Goal: Communication & Community: Answer question/provide support

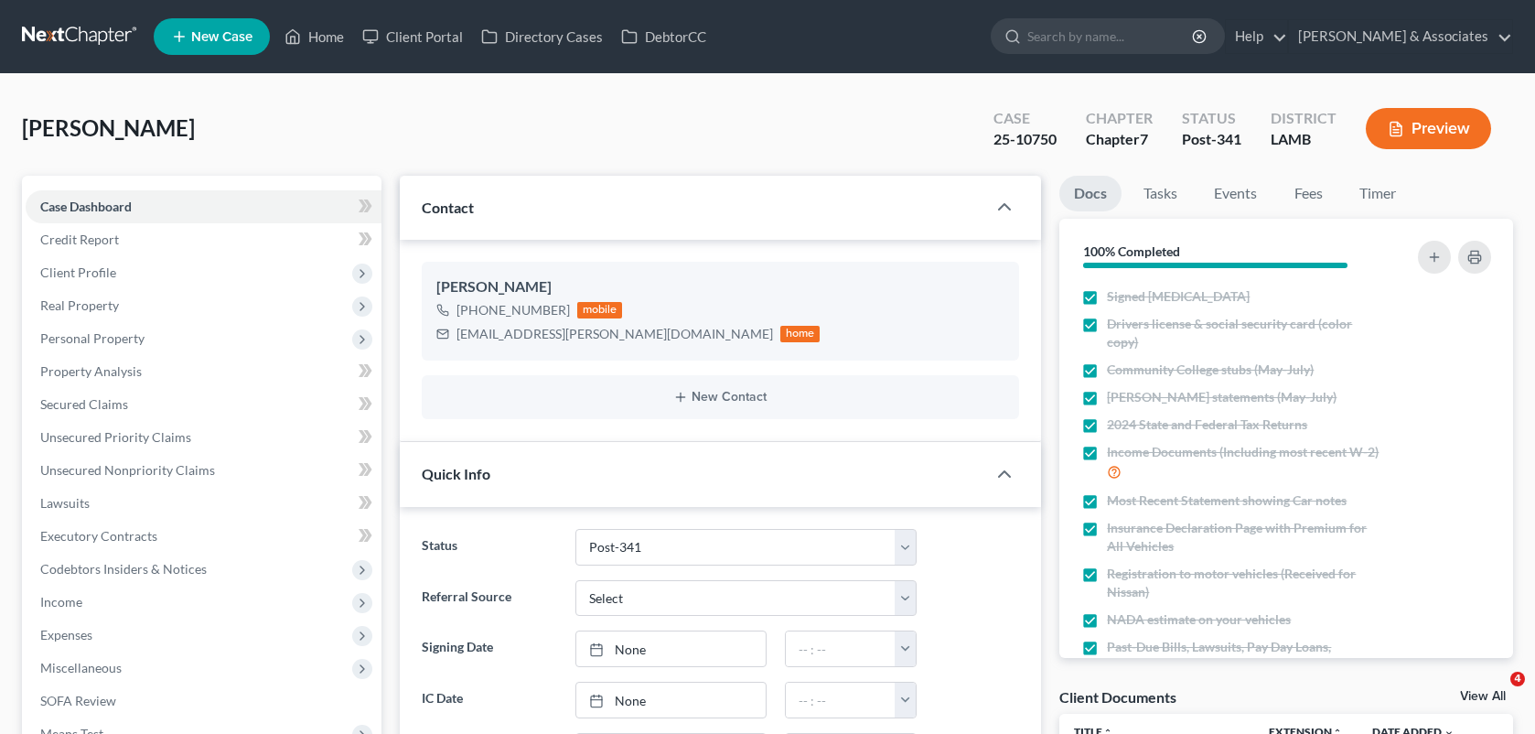
select select "19"
select select "0"
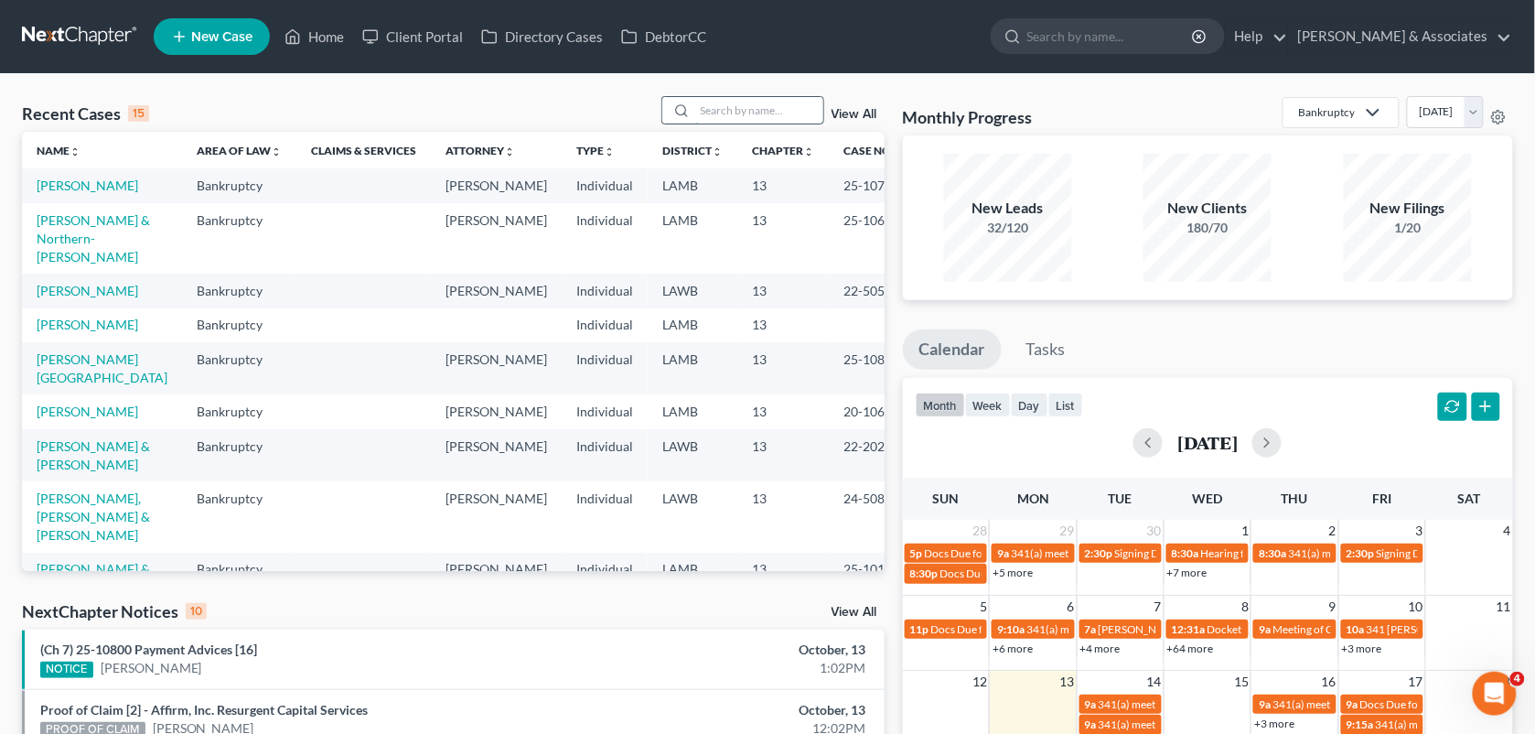
click at [718, 112] on input "search" at bounding box center [759, 110] width 128 height 27
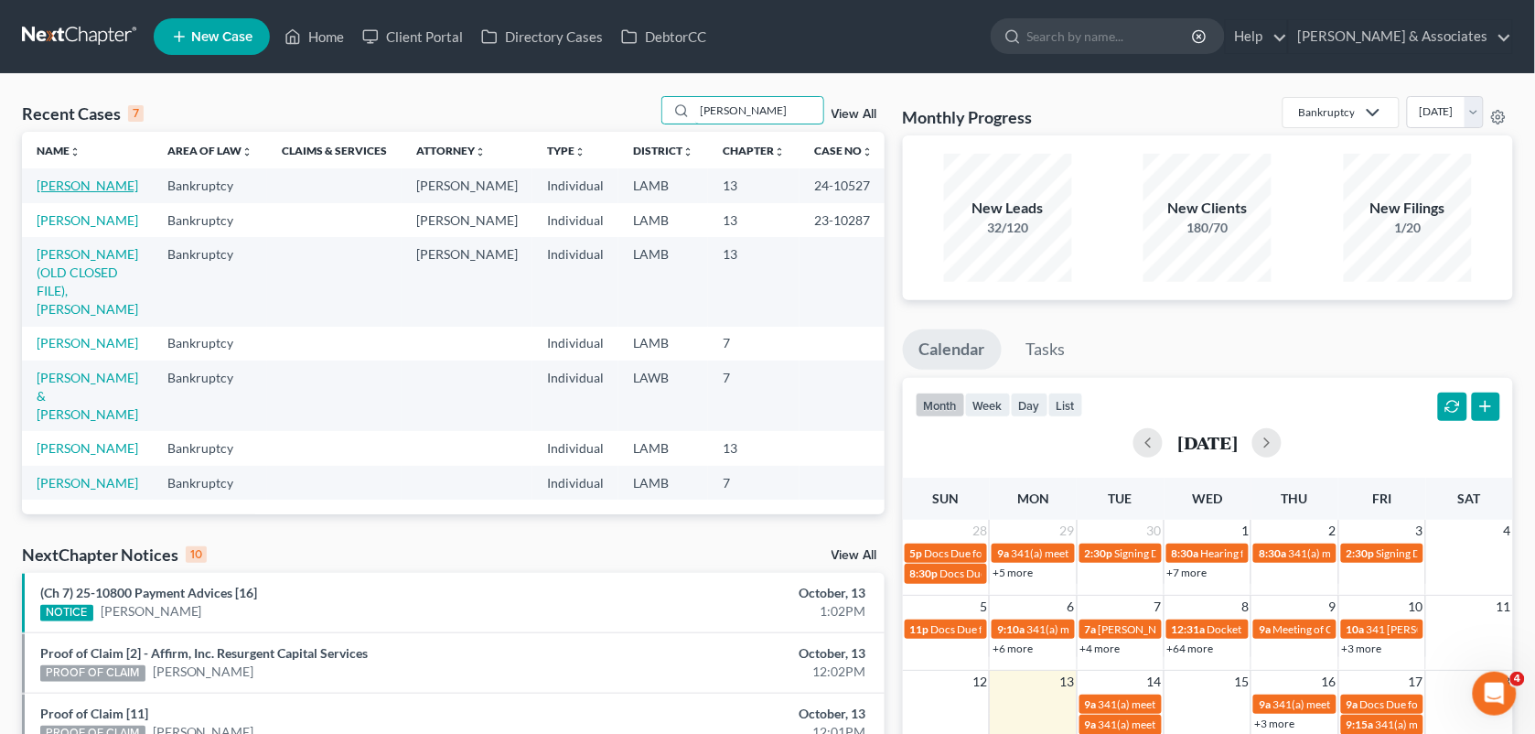
type input "[PERSON_NAME]"
click at [83, 183] on link "[PERSON_NAME]" at bounding box center [88, 186] width 102 height 16
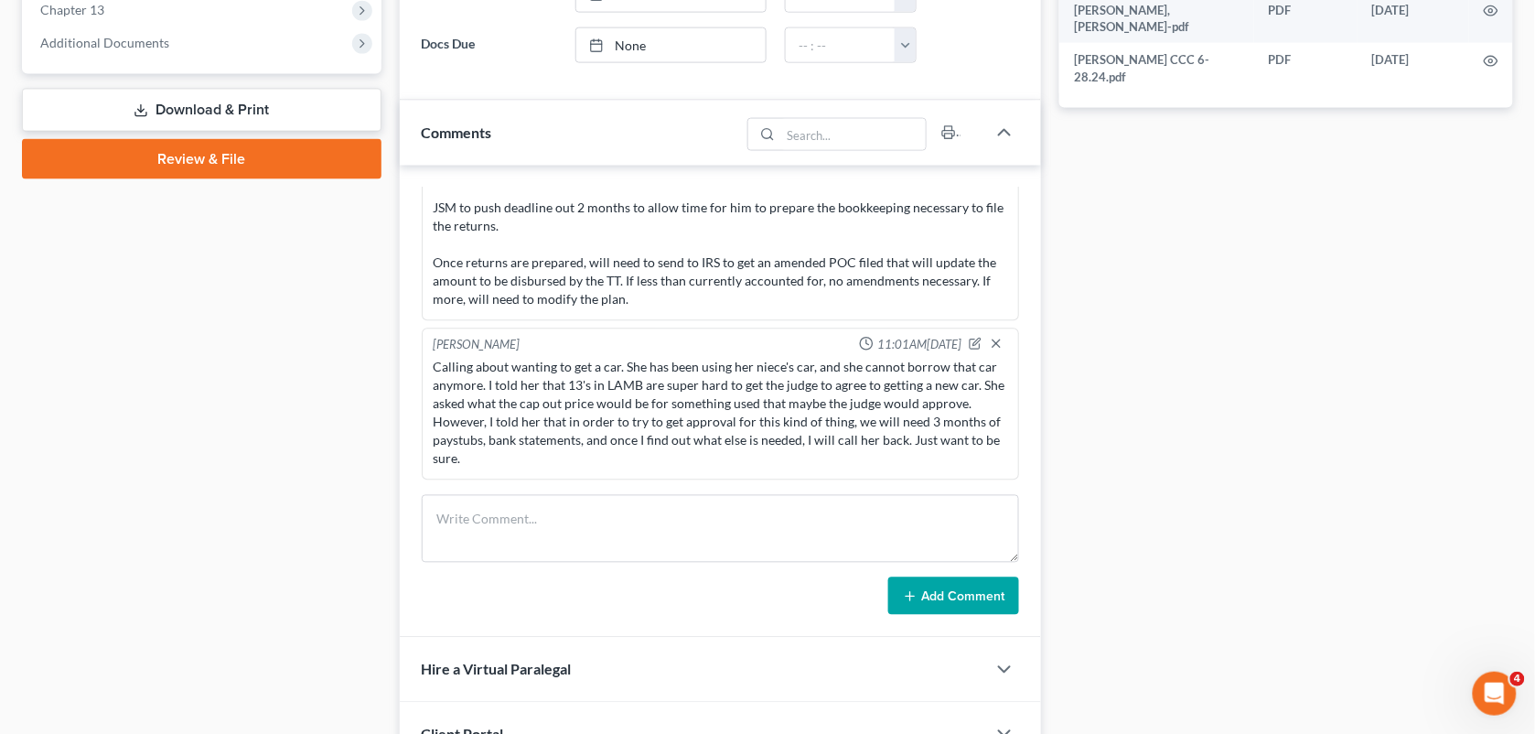
scroll to position [760, 0]
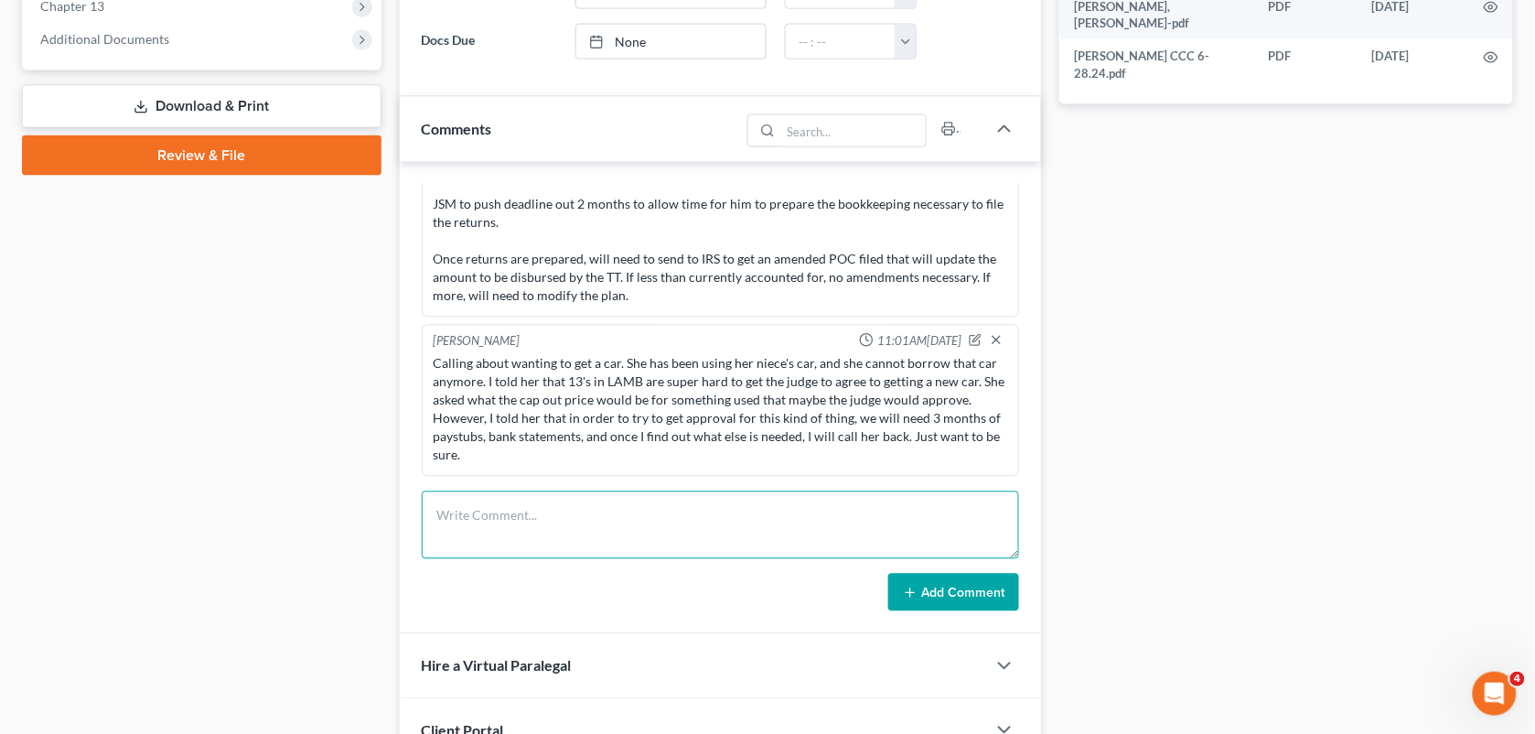
click at [759, 538] on textarea at bounding box center [721, 525] width 598 height 68
paste textarea "Yes ask her for the 3 months of income/paystubs, we can review what her current…"
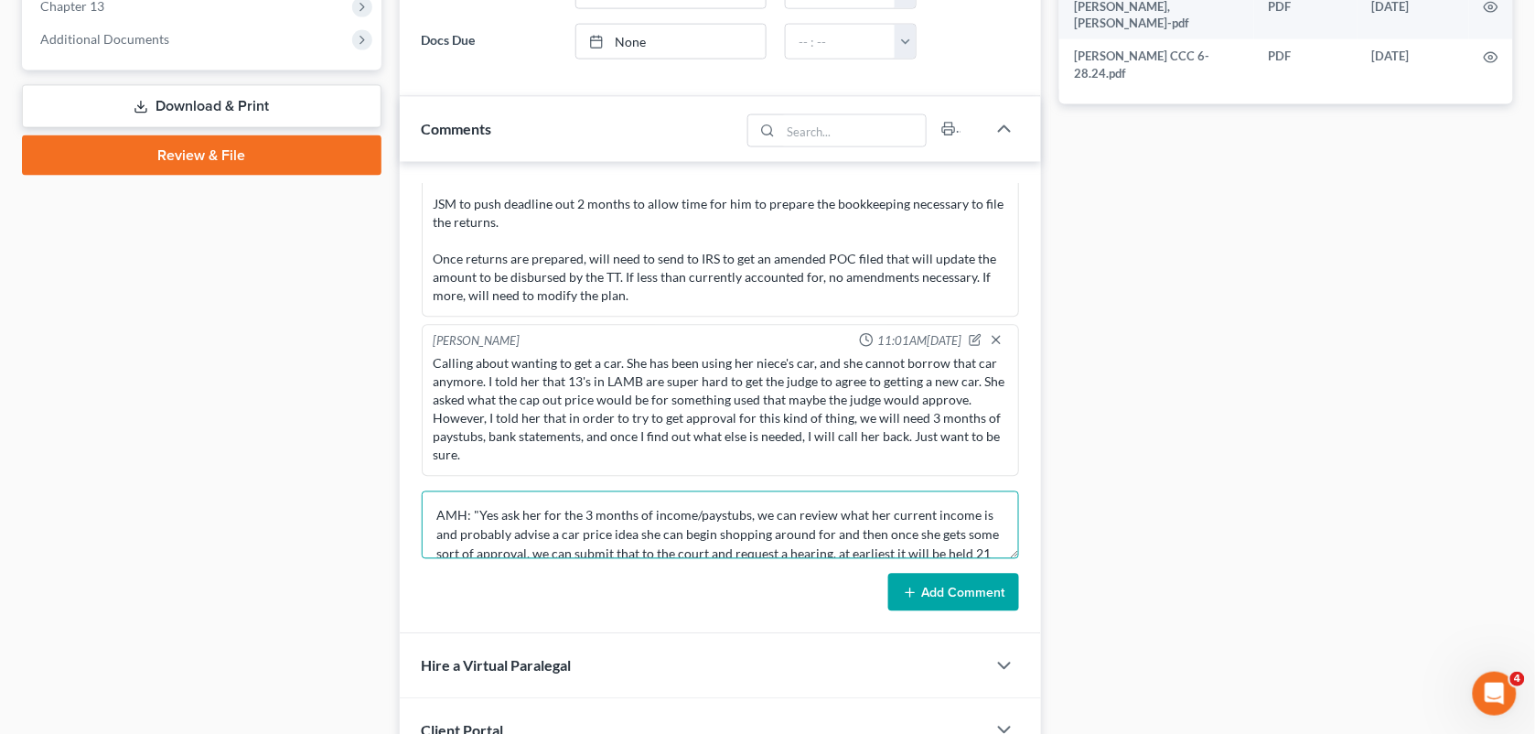
scroll to position [60, 0]
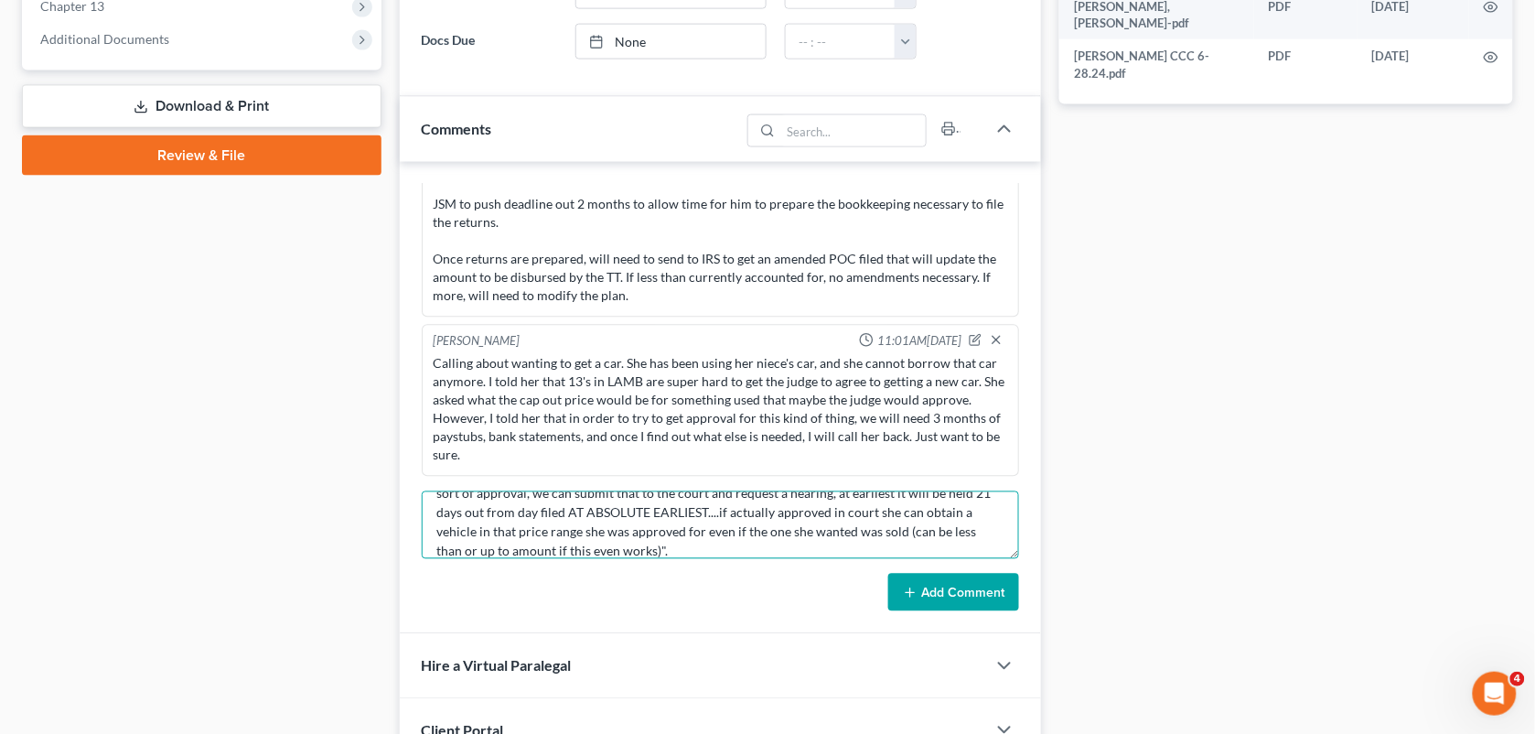
type textarea "AMH: "Yes ask her for the 3 months of income/paystubs, we can review what her c…"
click at [931, 588] on button "Add Comment" at bounding box center [953, 593] width 131 height 38
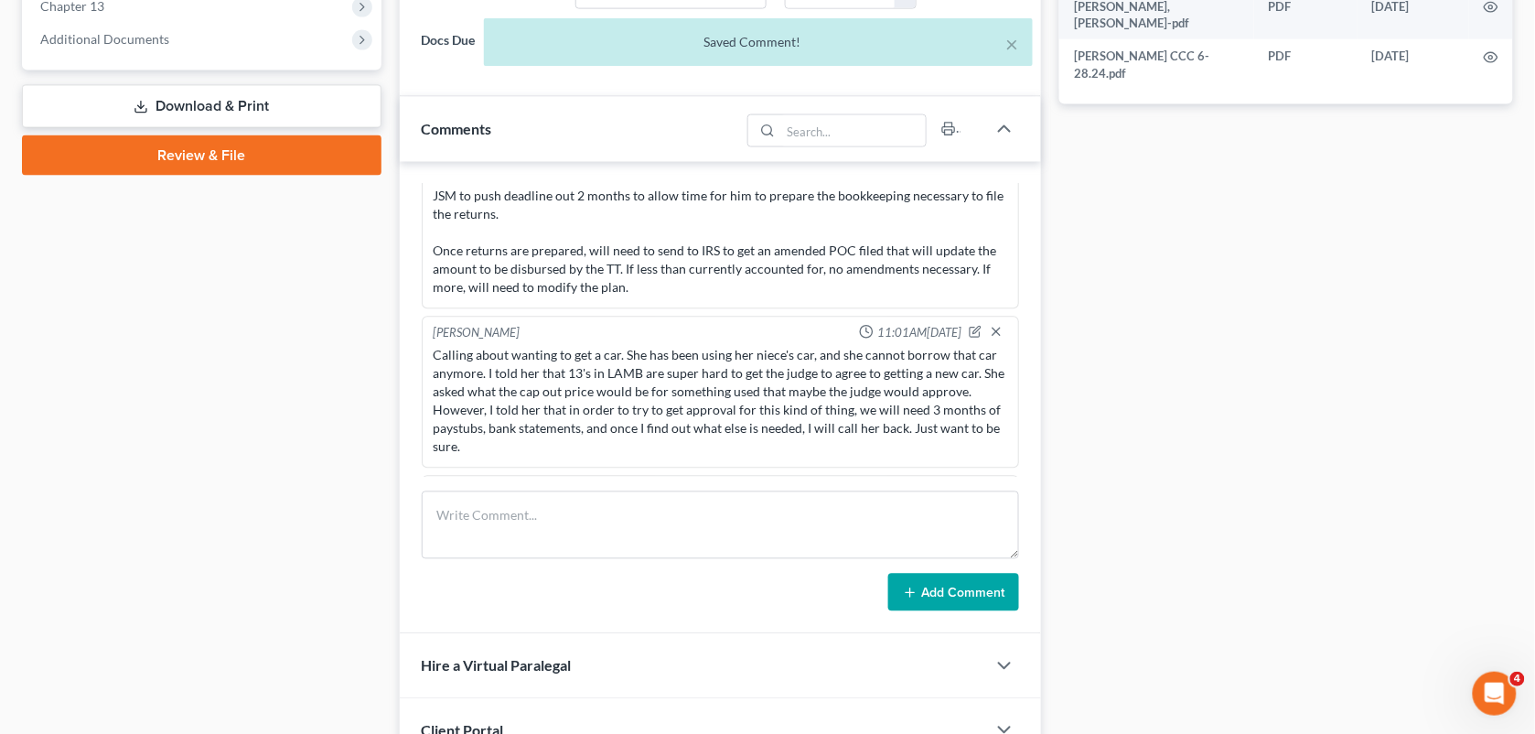
scroll to position [3624, 0]
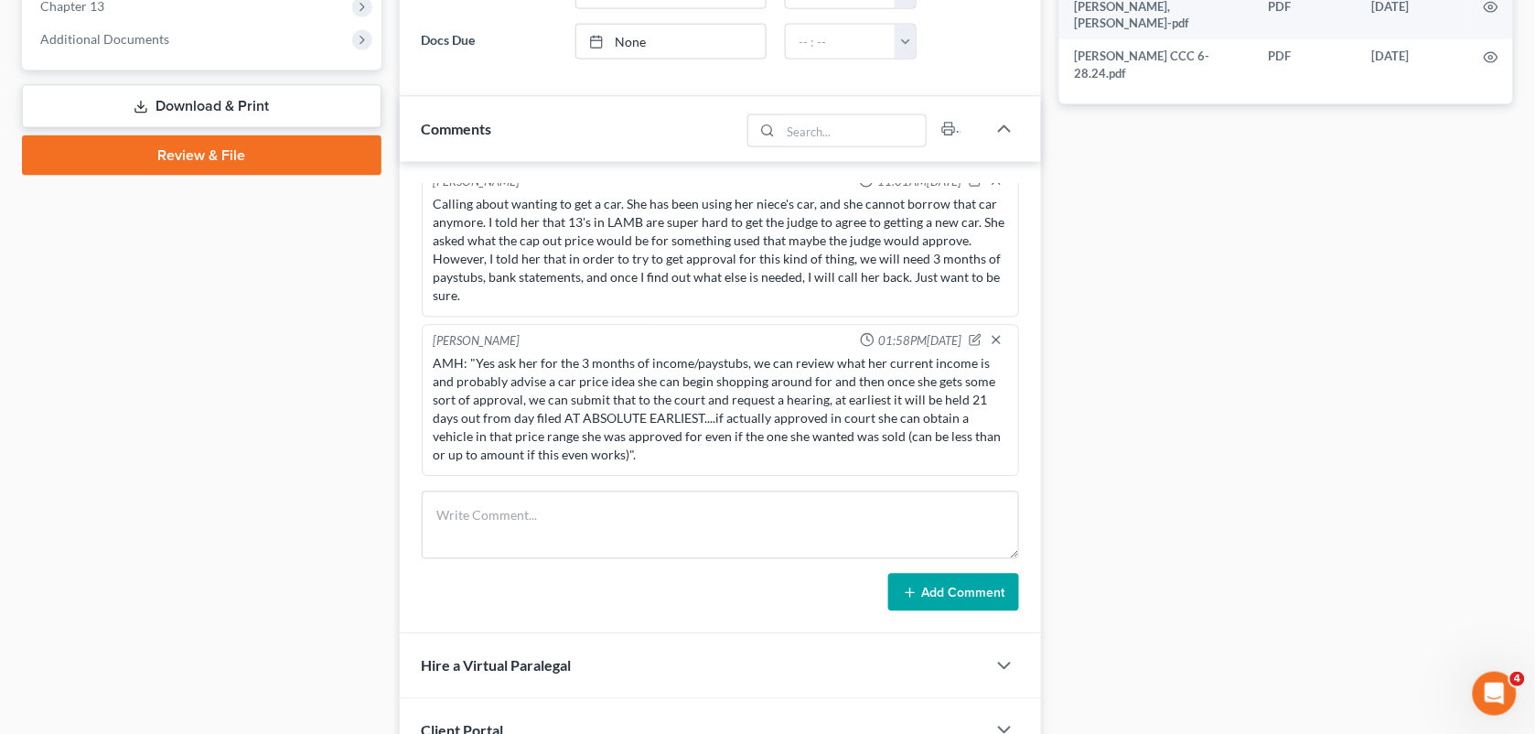
click at [1286, 212] on div "Docs Tasks Events Fees Timer 88% Completed Nothing here yet! Signed [MEDICAL_DA…" at bounding box center [1286, 358] width 472 height 1887
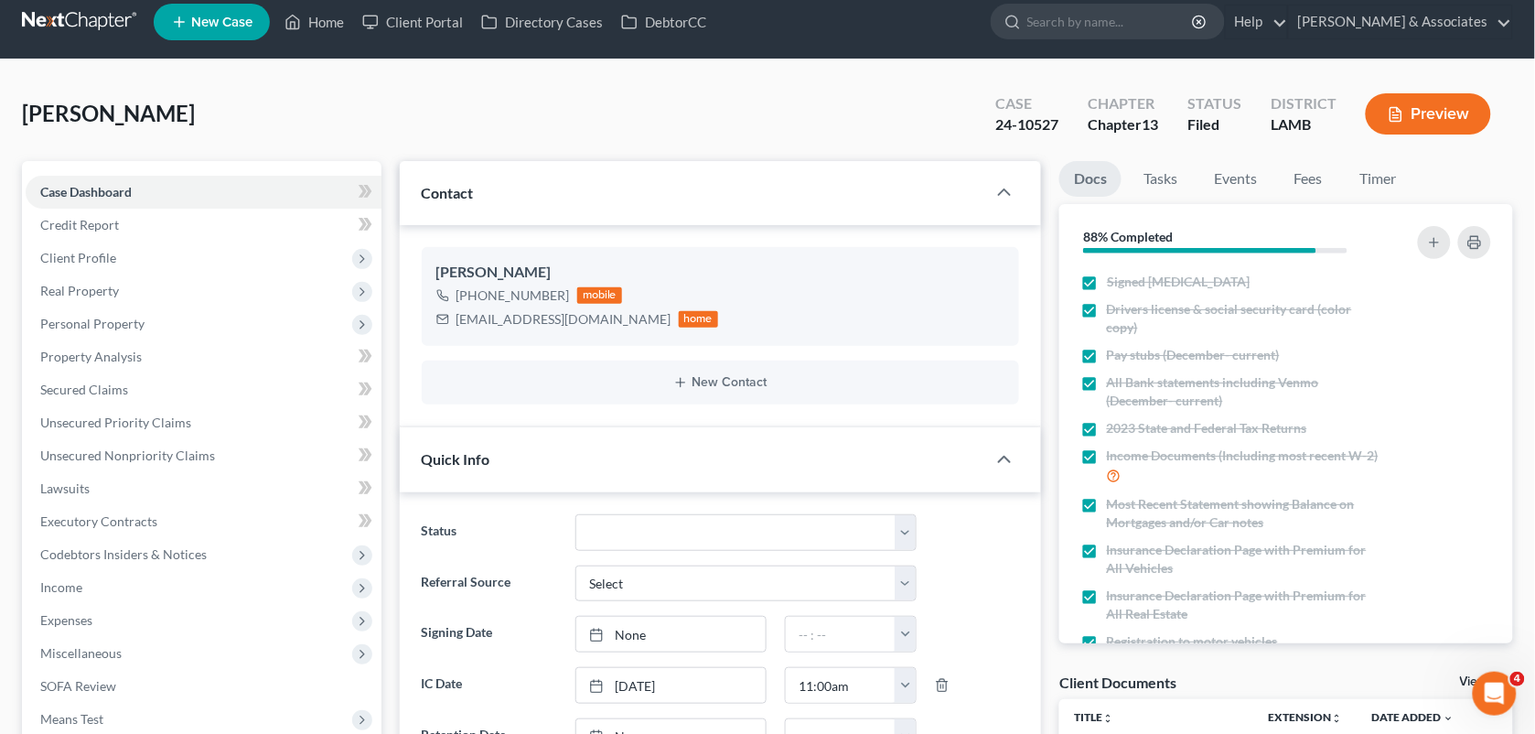
scroll to position [6, 0]
